Goal: Find specific page/section: Find specific page/section

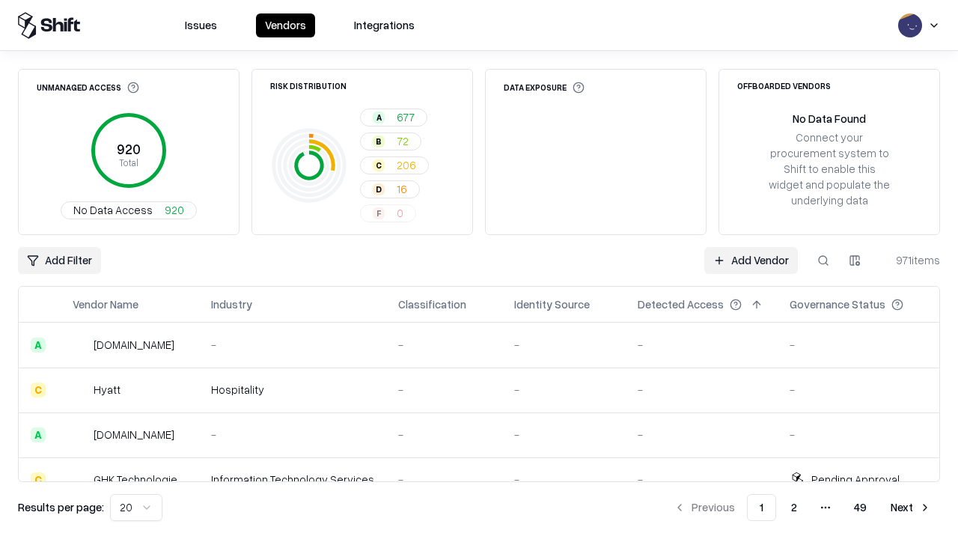
click at [479, 270] on div "Add Filter Add Vendor 971 items" at bounding box center [479, 260] width 922 height 27
click at [59, 261] on html "Issues Vendors Integrations Unmanaged Access 920 Total No Data Access 920 Risk …" at bounding box center [479, 269] width 958 height 539
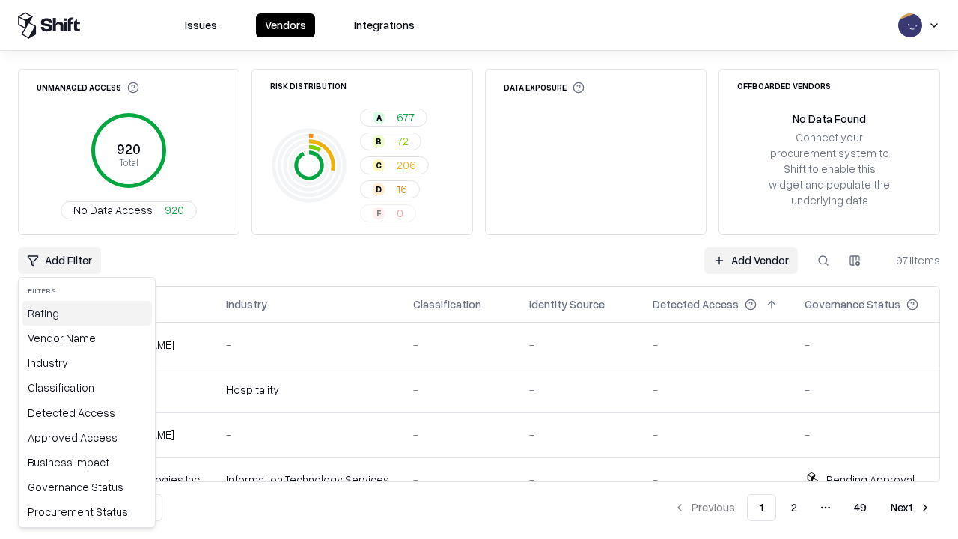
click at [87, 313] on div "Rating" at bounding box center [87, 313] width 130 height 25
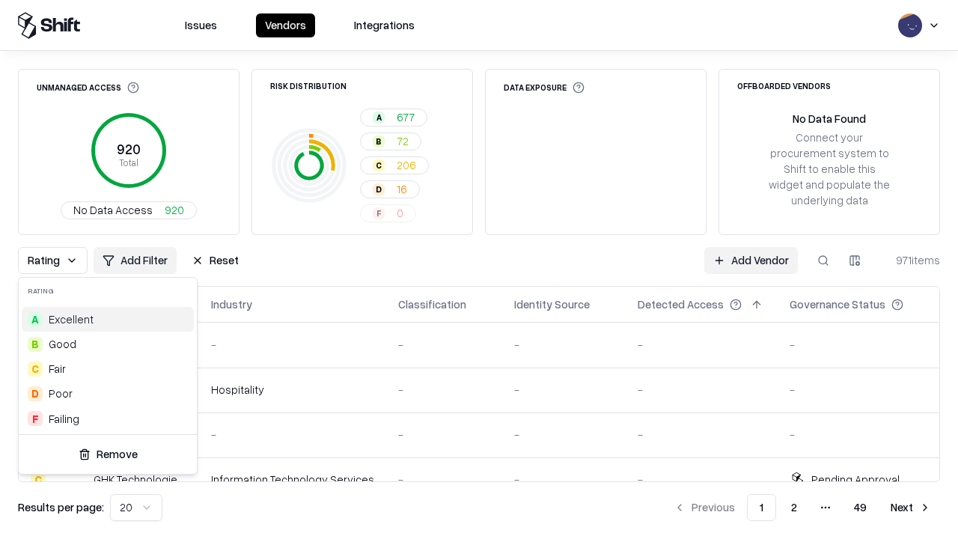
click at [479, 270] on html "Issues Vendors Integrations Unmanaged Access 920 Total No Data Access 920 Risk …" at bounding box center [479, 269] width 958 height 539
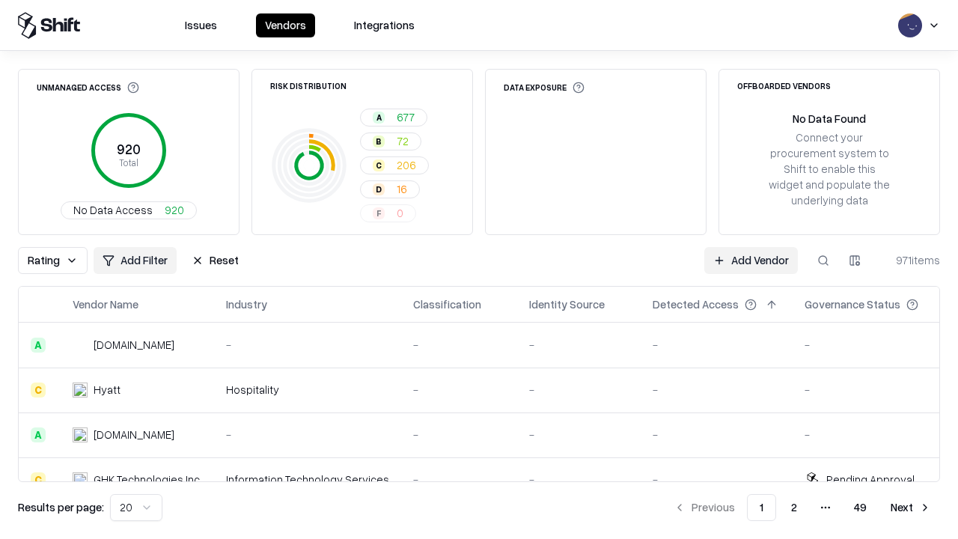
click at [215, 261] on button "Reset" at bounding box center [215, 260] width 65 height 27
click at [479, 270] on div "Rating Add Filter Reset Add Vendor 971 items" at bounding box center [479, 260] width 922 height 27
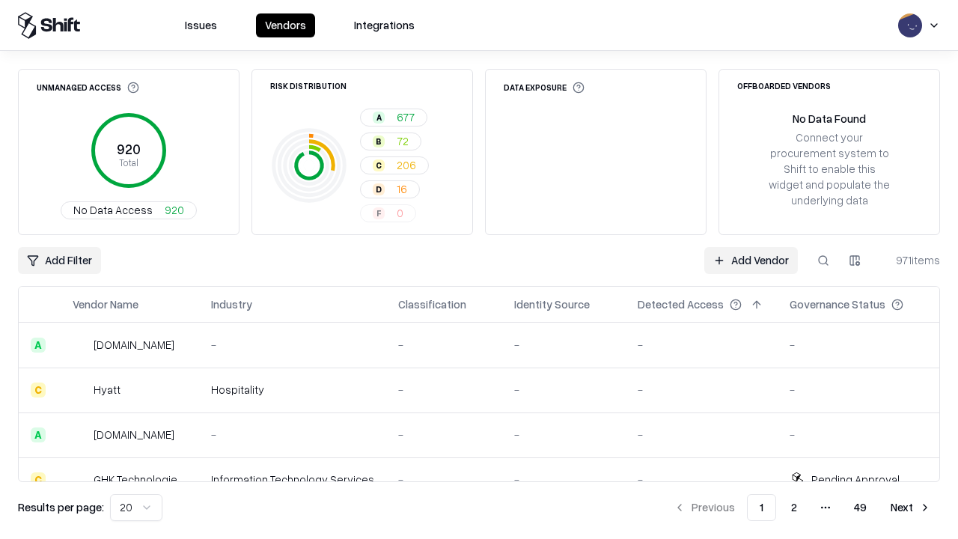
click at [59, 261] on html "Issues Vendors Integrations Unmanaged Access 920 Total No Data Access 920 Risk …" at bounding box center [479, 269] width 958 height 539
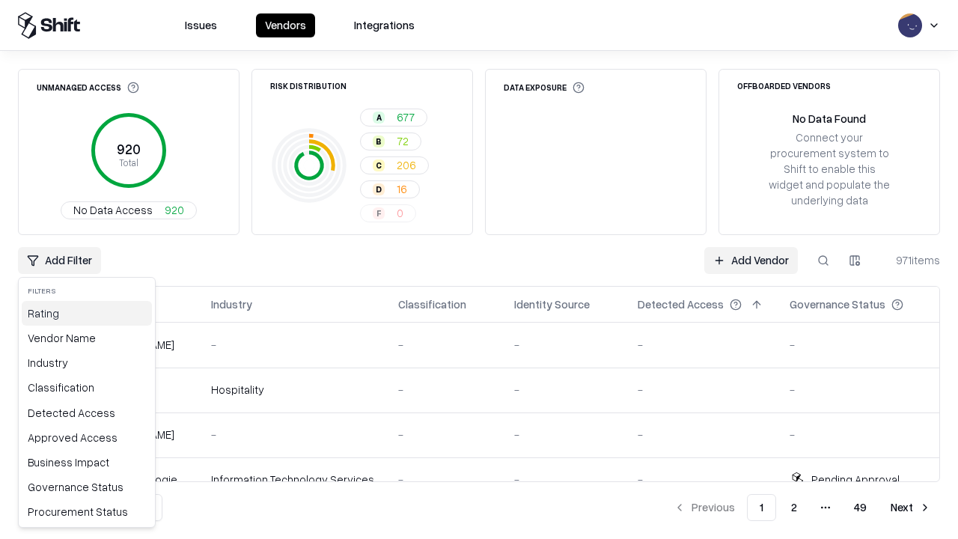
click at [87, 313] on div "Rating" at bounding box center [87, 313] width 130 height 25
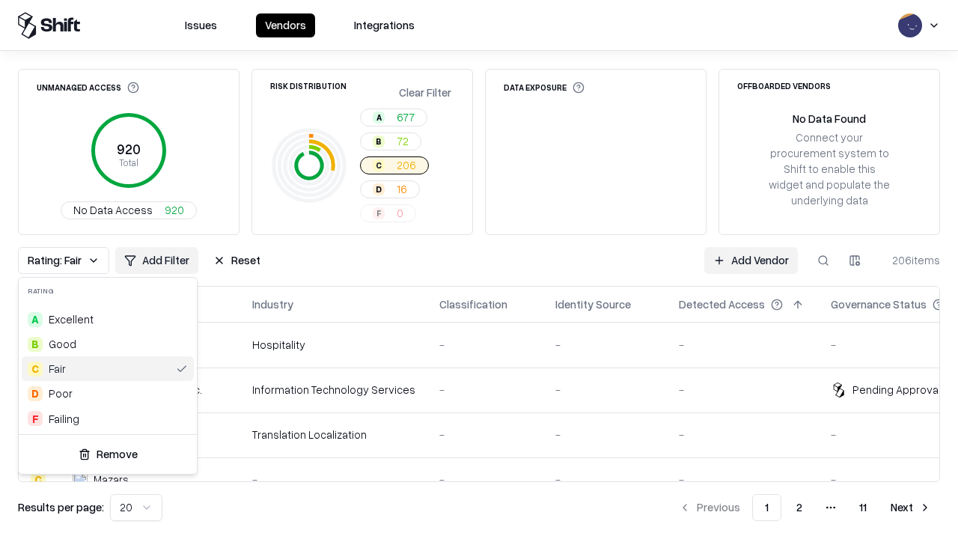
click at [479, 270] on html "Issues Vendors Integrations Unmanaged Access 920 Total No Data Access 920 Risk …" at bounding box center [479, 269] width 958 height 539
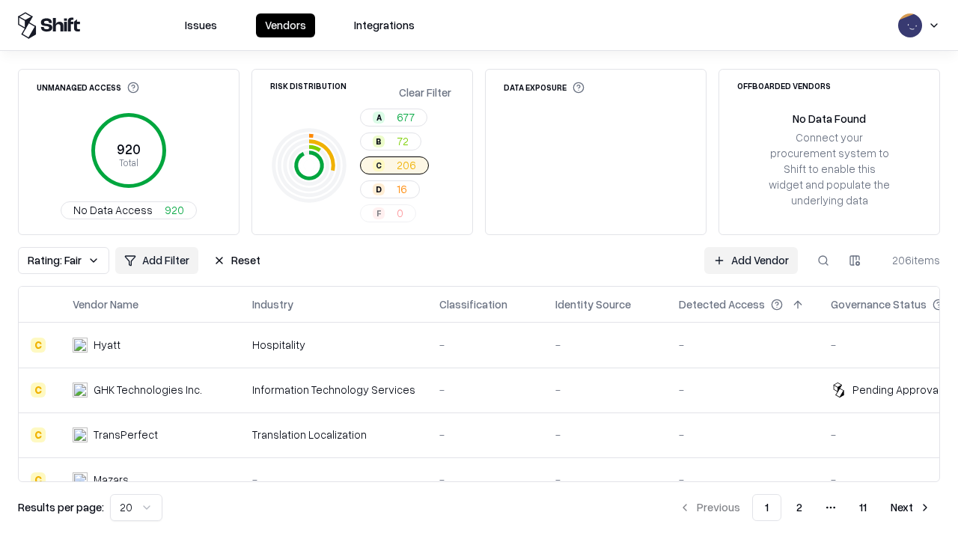
click at [479, 270] on div "Rating: Fair Add Filter Reset Add Vendor 206 items" at bounding box center [479, 260] width 922 height 27
click at [237, 261] on button "Reset" at bounding box center [236, 260] width 65 height 27
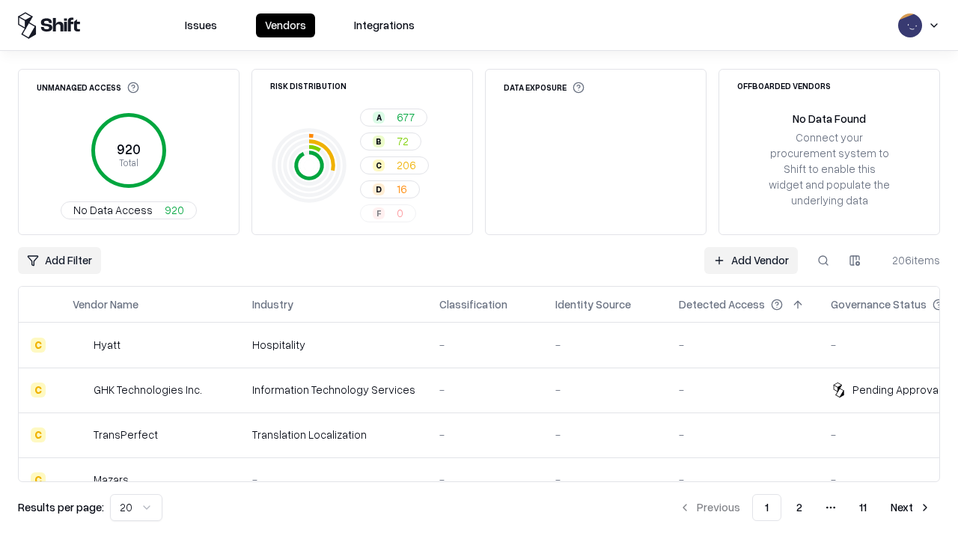
click at [479, 270] on div "Add Filter Add Vendor 206 items" at bounding box center [479, 260] width 922 height 27
click at [59, 261] on html "Issues Vendors Integrations Unmanaged Access 920 Total No Data Access 920 Risk …" at bounding box center [479, 269] width 958 height 539
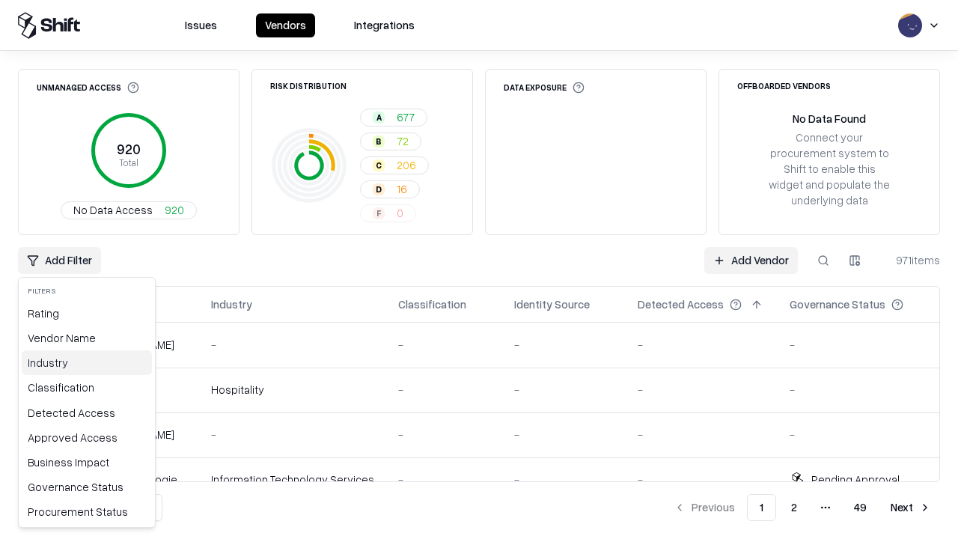
click at [87, 362] on div "Industry" at bounding box center [87, 362] width 130 height 25
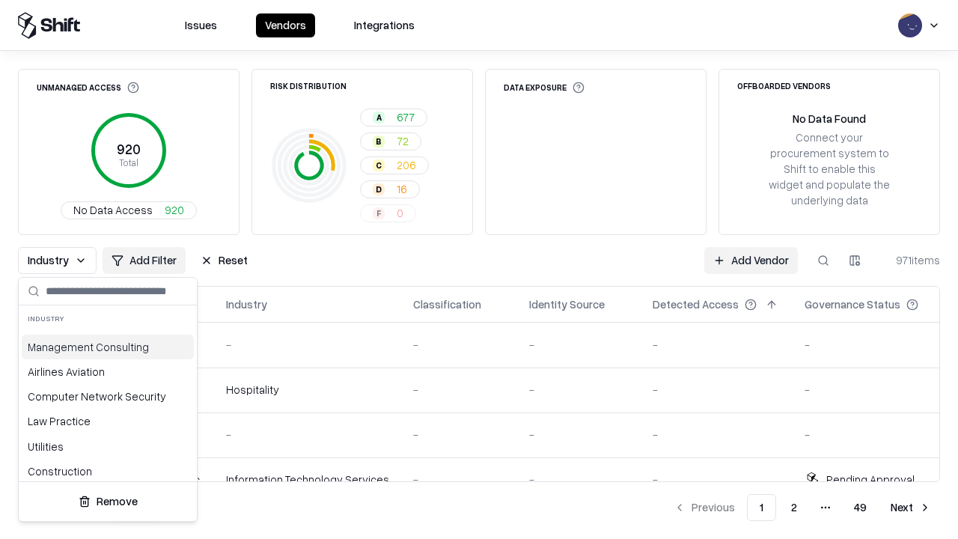
click at [479, 270] on html "Issues Vendors Integrations Unmanaged Access 920 Total No Data Access 920 Risk …" at bounding box center [479, 269] width 958 height 539
click at [479, 270] on div "Industry Add Filter Reset Add Vendor 971 items" at bounding box center [479, 260] width 922 height 27
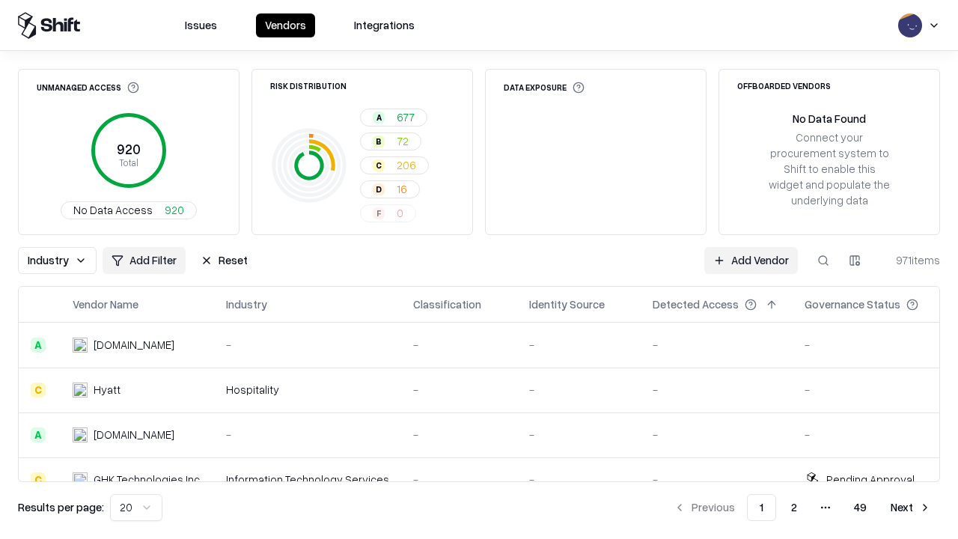
click at [224, 261] on button "Reset" at bounding box center [224, 260] width 65 height 27
